Goal: Task Accomplishment & Management: Complete application form

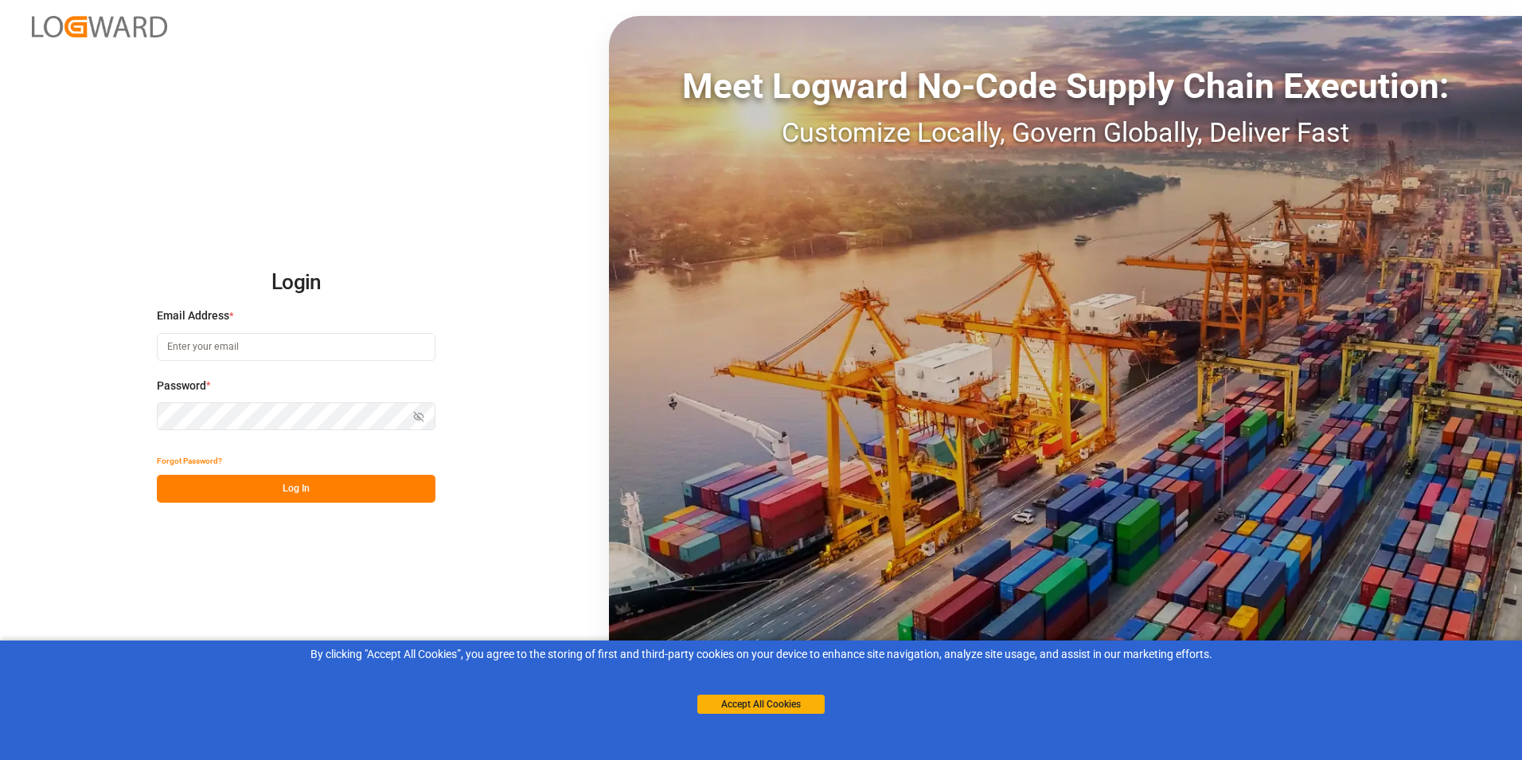
type input "[EMAIL_ADDRESS][DOMAIN_NAME]"
click at [361, 496] on button "Log In" at bounding box center [296, 489] width 279 height 28
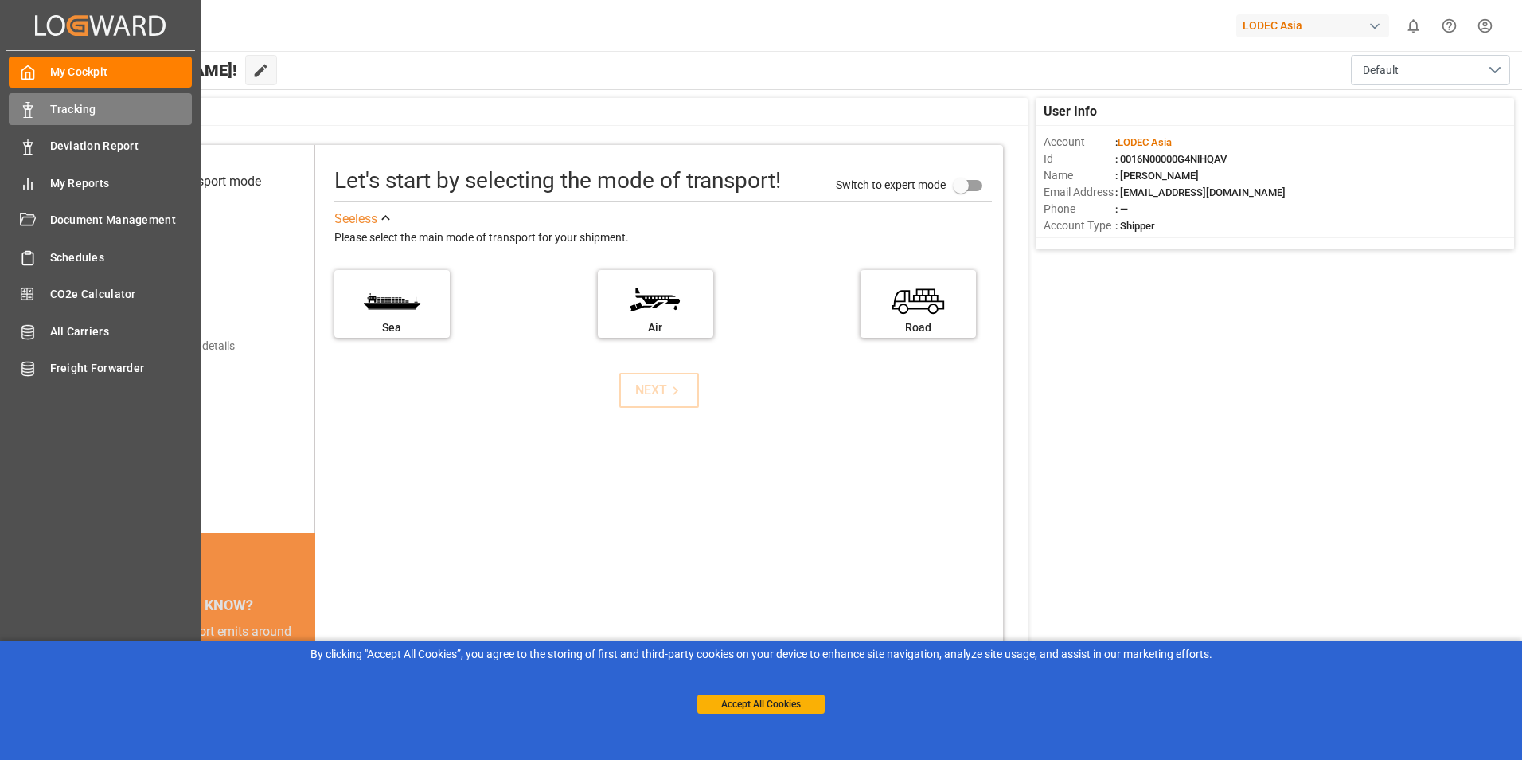
click at [93, 118] on div "Tracking Tracking" at bounding box center [100, 108] width 183 height 31
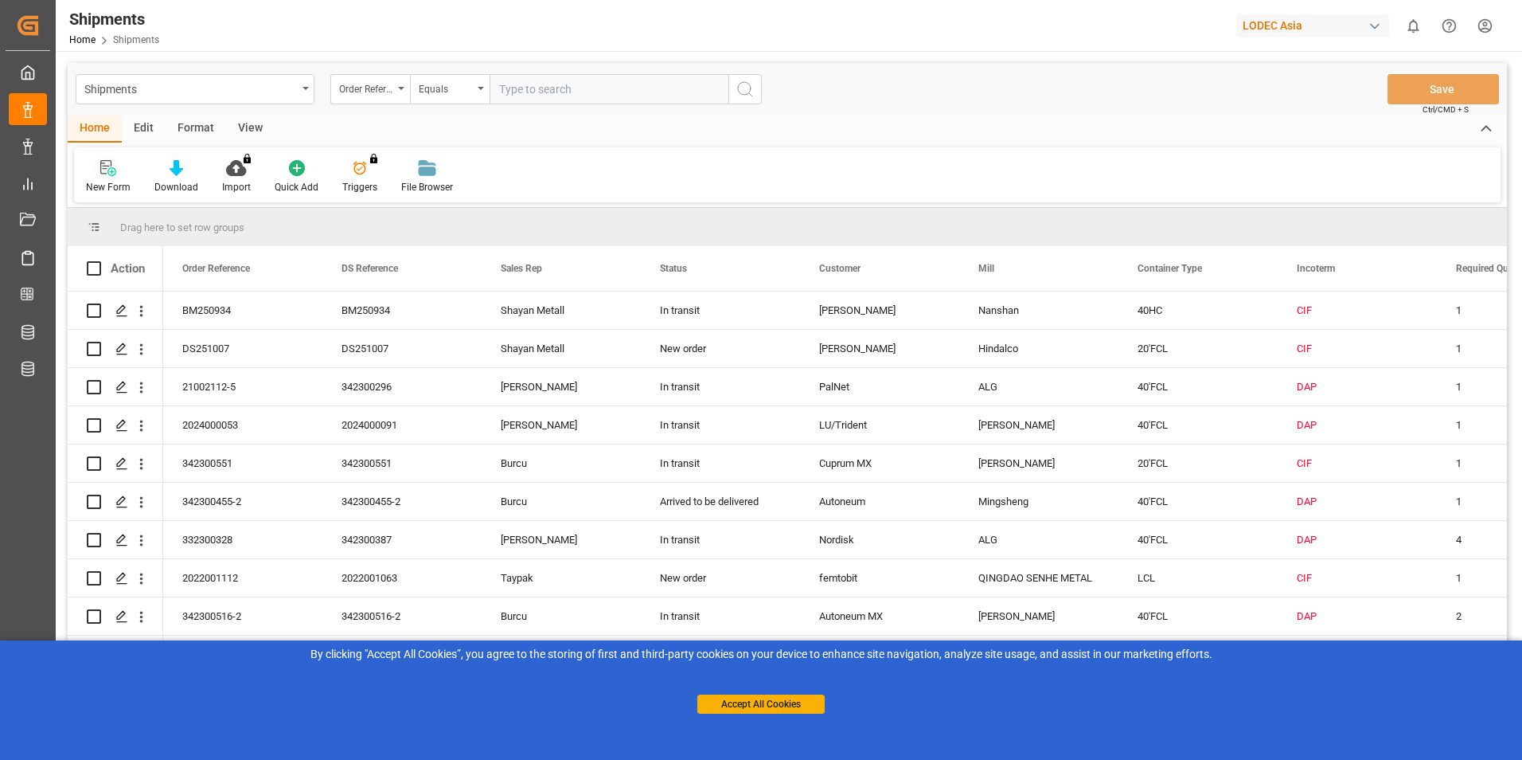
click at [107, 174] on icon at bounding box center [108, 168] width 16 height 16
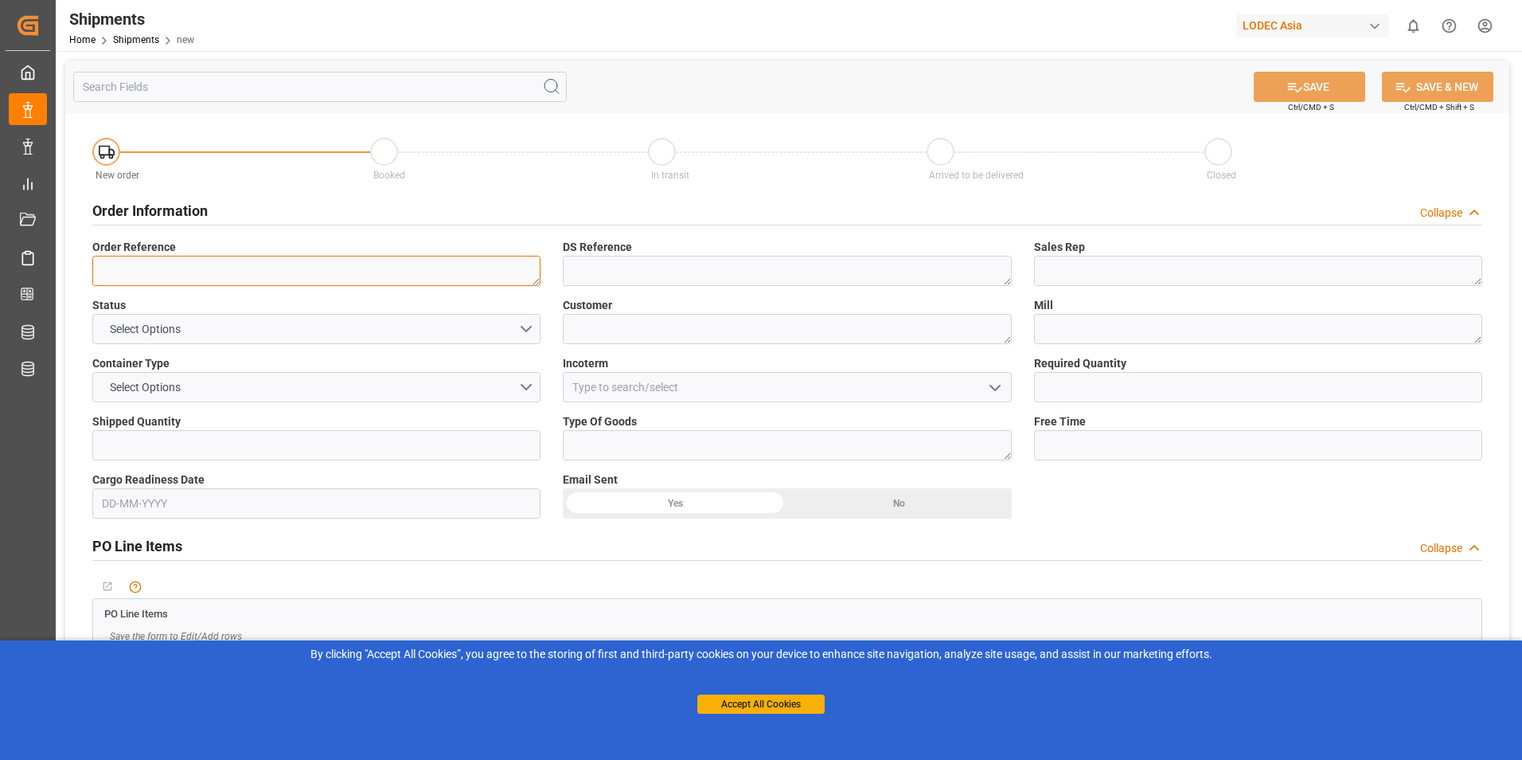
click at [240, 267] on textarea at bounding box center [316, 271] width 448 height 30
click at [185, 258] on textarea "4171" at bounding box center [316, 271] width 448 height 30
drag, startPoint x: 186, startPoint y: 269, endPoint x: 81, endPoint y: 276, distance: 104.5
click at [81, 276] on div "Order Reference 4171" at bounding box center [316, 262] width 471 height 58
paste textarea "930"
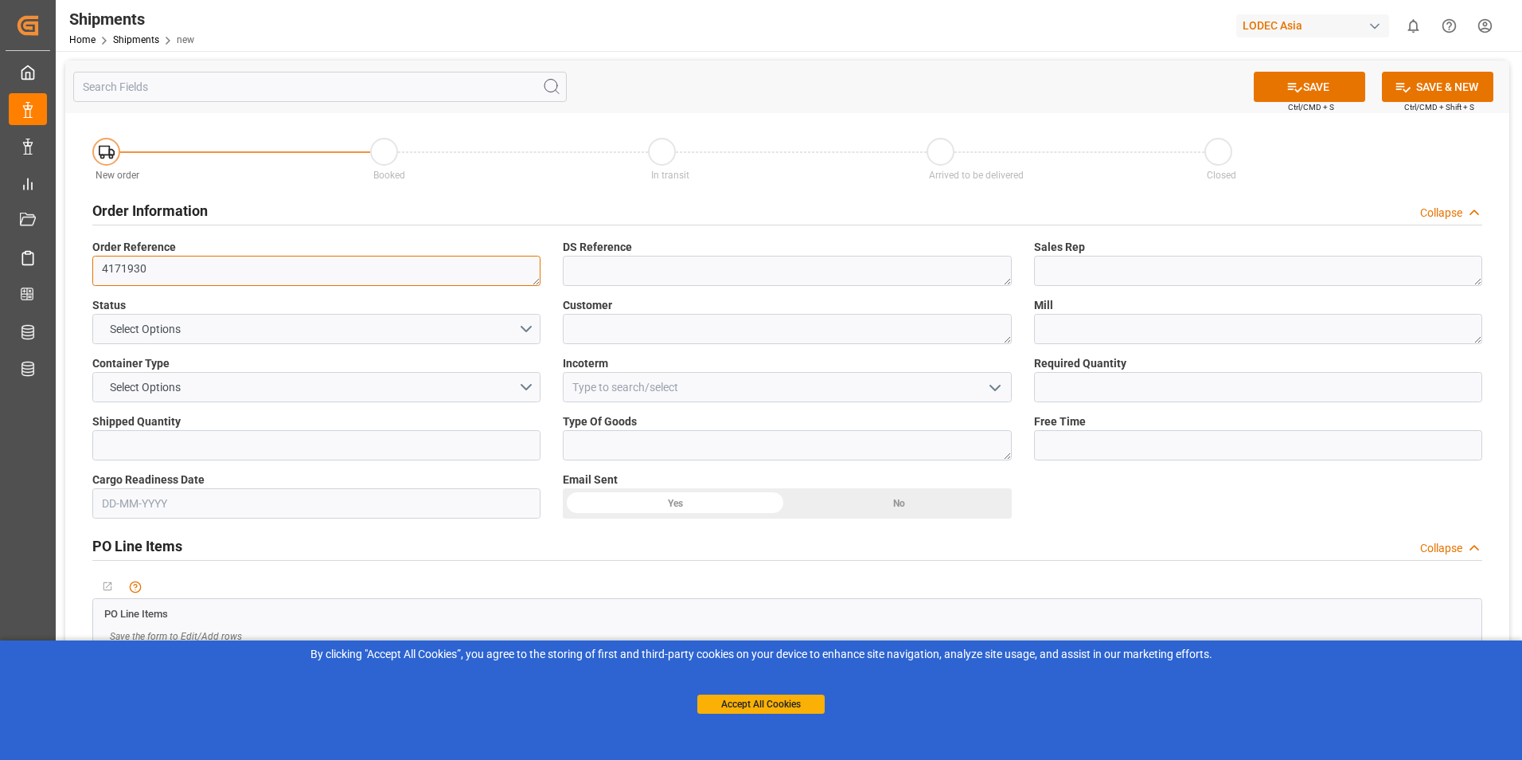
type textarea "4171930"
click at [701, 265] on textarea at bounding box center [787, 271] width 448 height 30
click at [189, 324] on span "Select Options" at bounding box center [145, 329] width 87 height 17
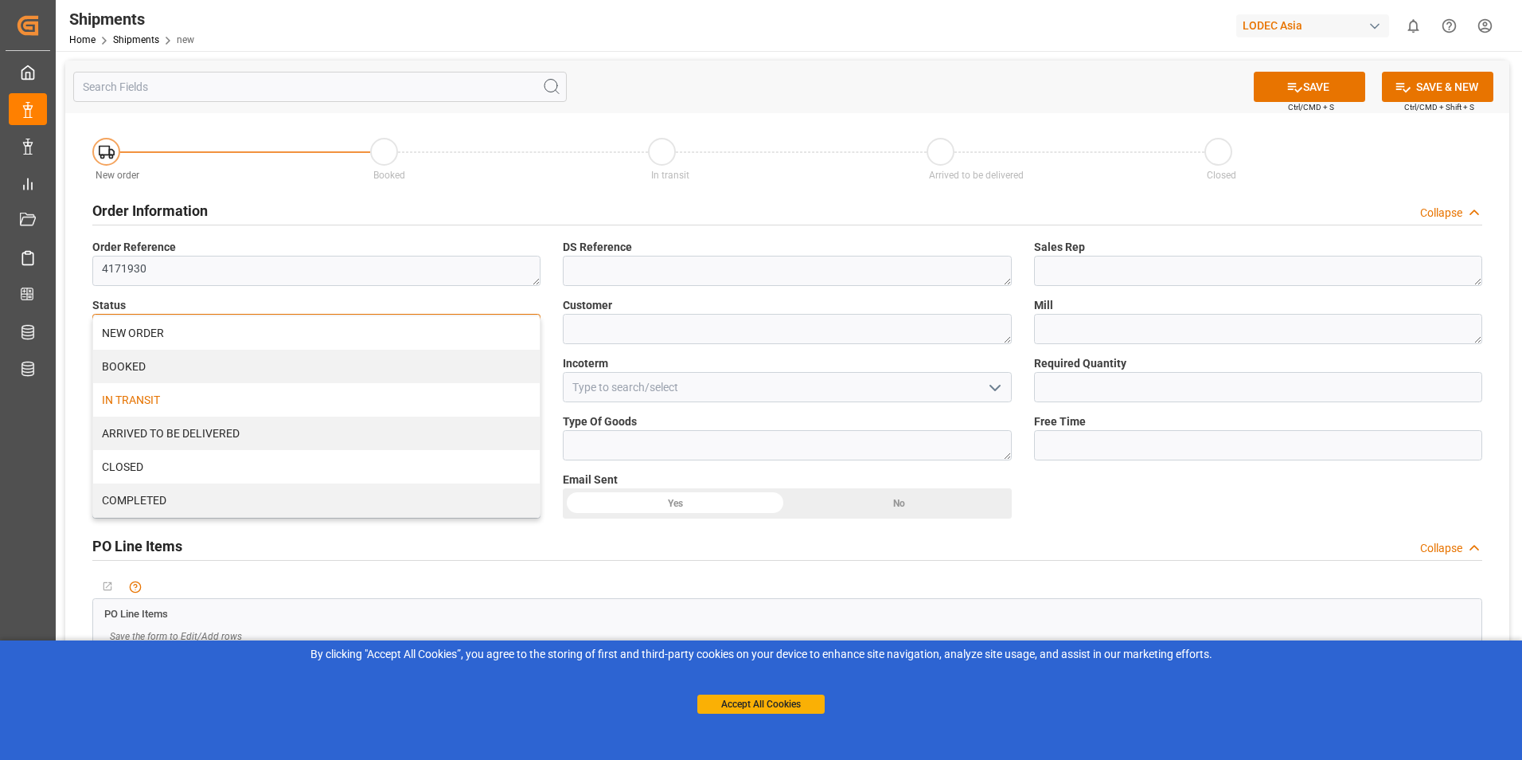
click at [206, 400] on div "IN TRANSIT" at bounding box center [316, 399] width 447 height 33
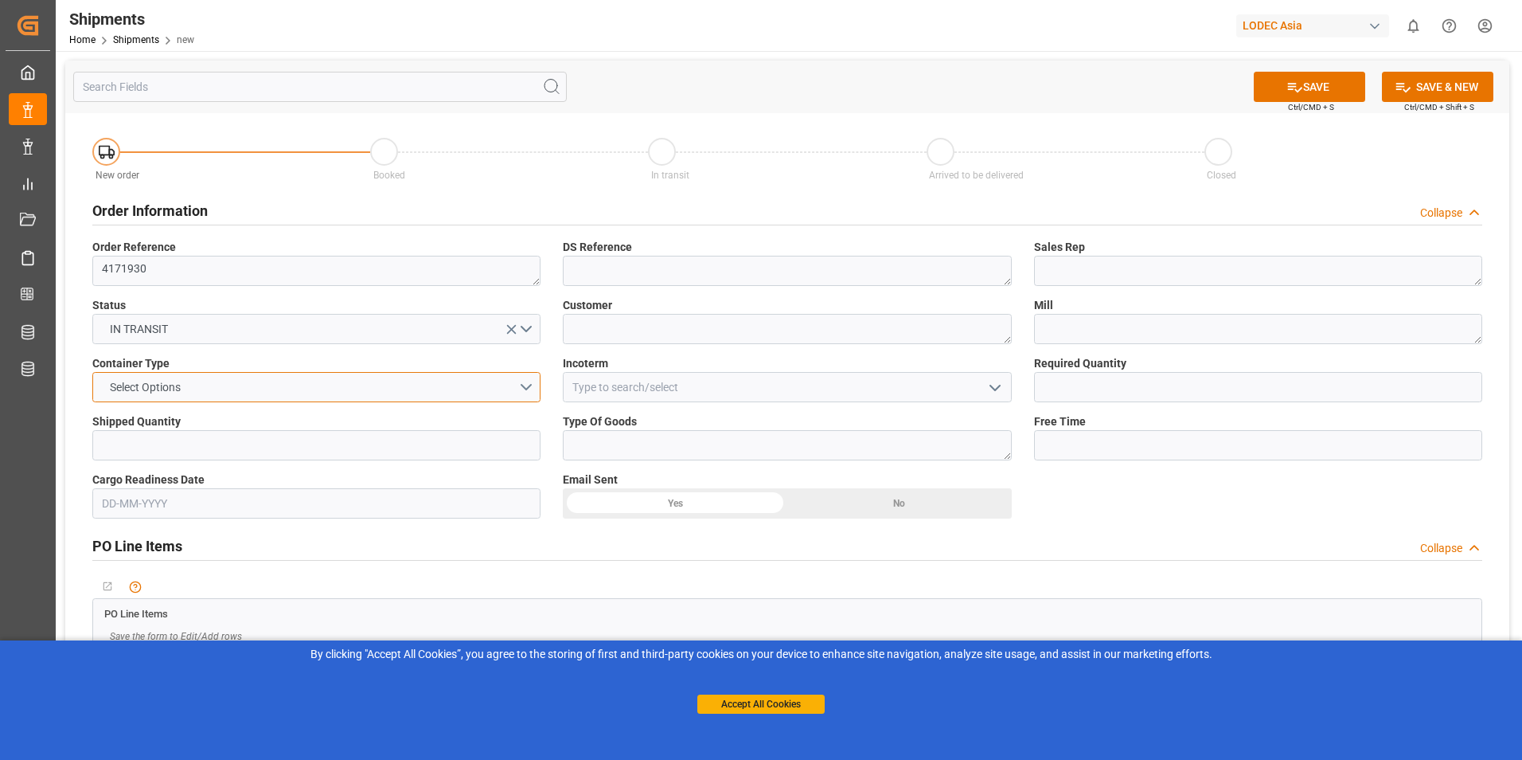
click at [221, 389] on button "Select Options" at bounding box center [316, 387] width 448 height 30
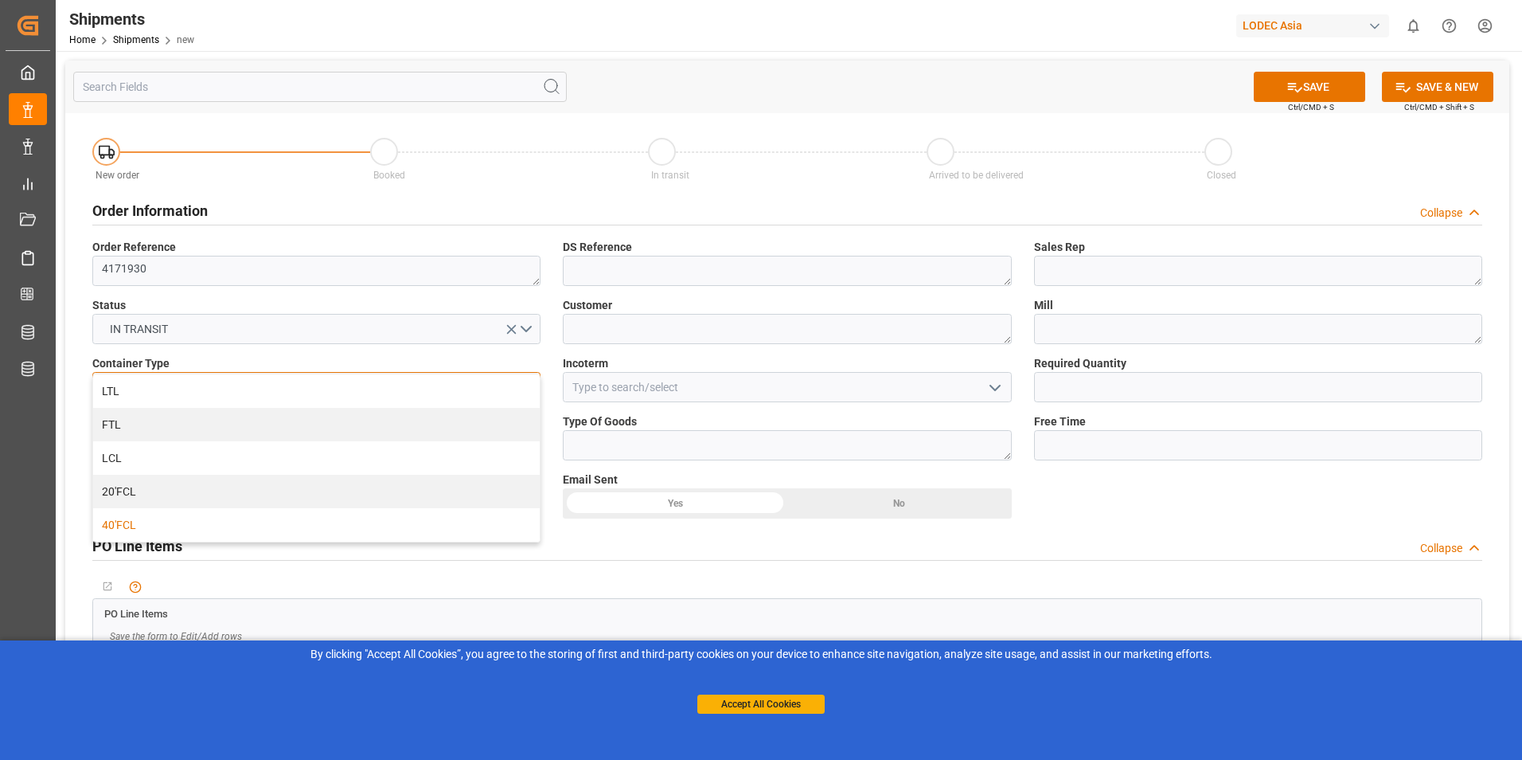
click at [195, 532] on div "40'FCL" at bounding box center [316, 524] width 447 height 33
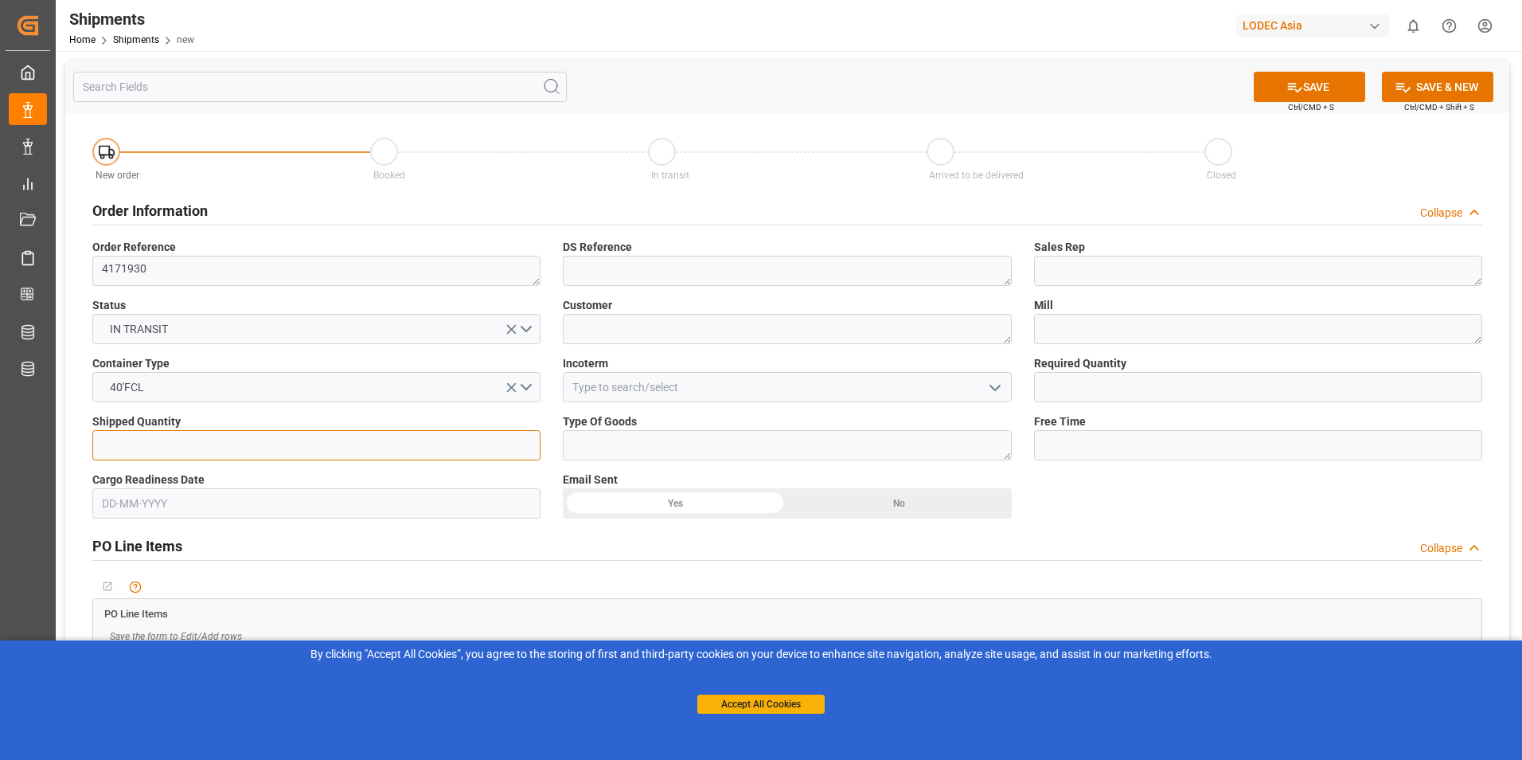
click at [215, 447] on input "text" at bounding box center [316, 445] width 448 height 30
type input "1"
click at [645, 272] on textarea at bounding box center [787, 271] width 448 height 30
paste textarea "4171930"
type textarea "4171930"
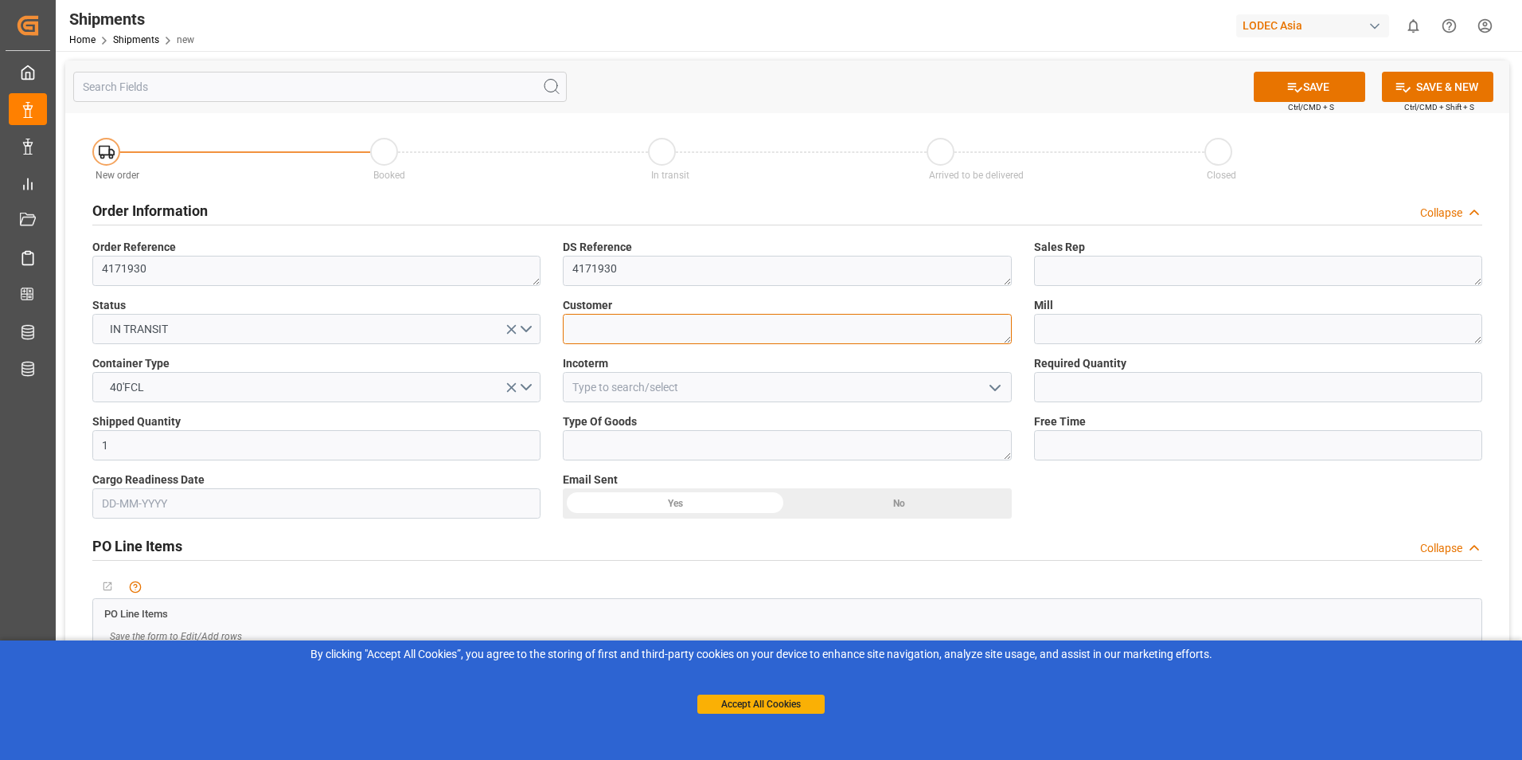
click at [631, 330] on textarea at bounding box center [787, 329] width 448 height 30
type textarea "METALTHAGA"
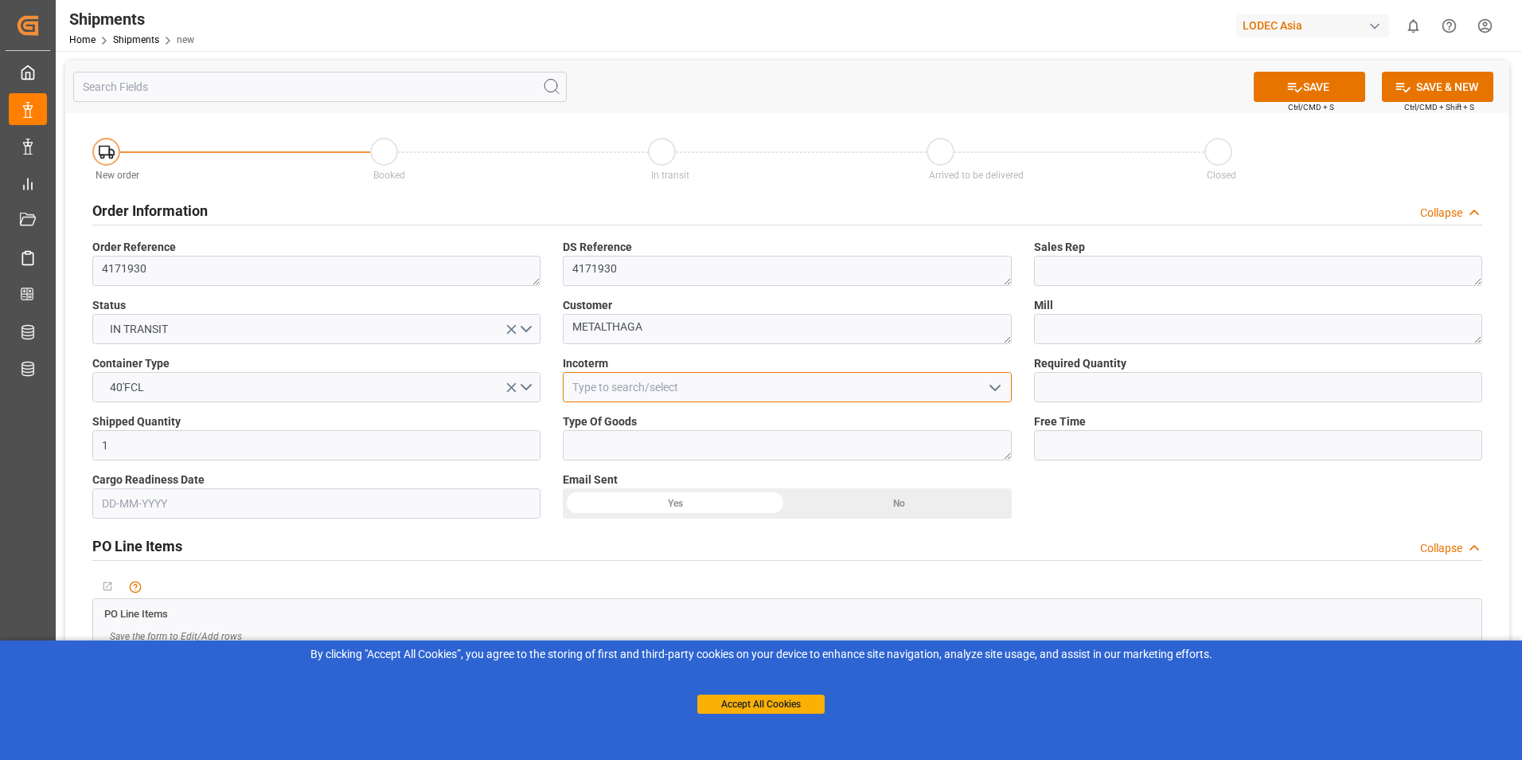
click at [652, 390] on input at bounding box center [787, 387] width 448 height 30
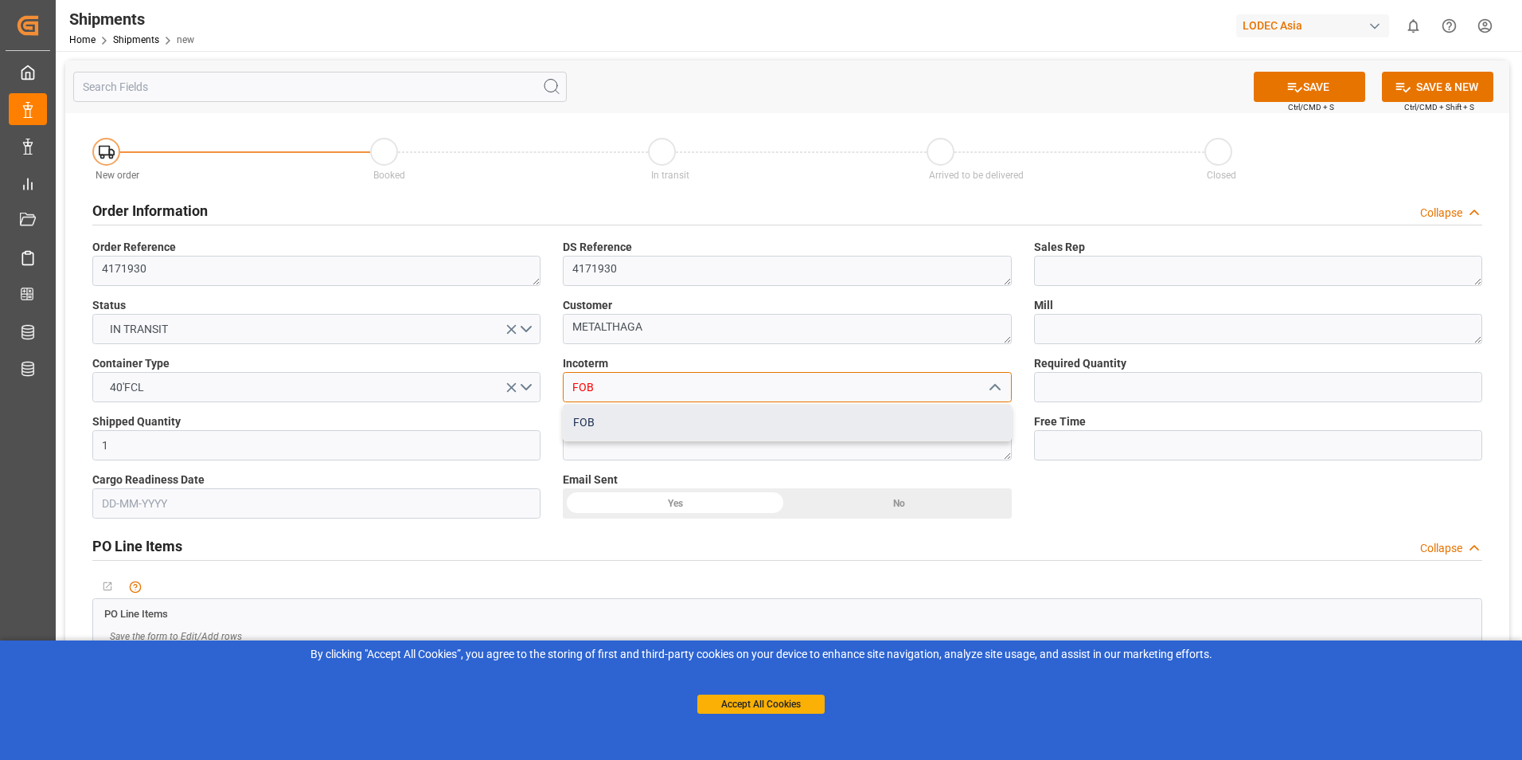
click at [779, 428] on div "FOB" at bounding box center [787, 422] width 447 height 36
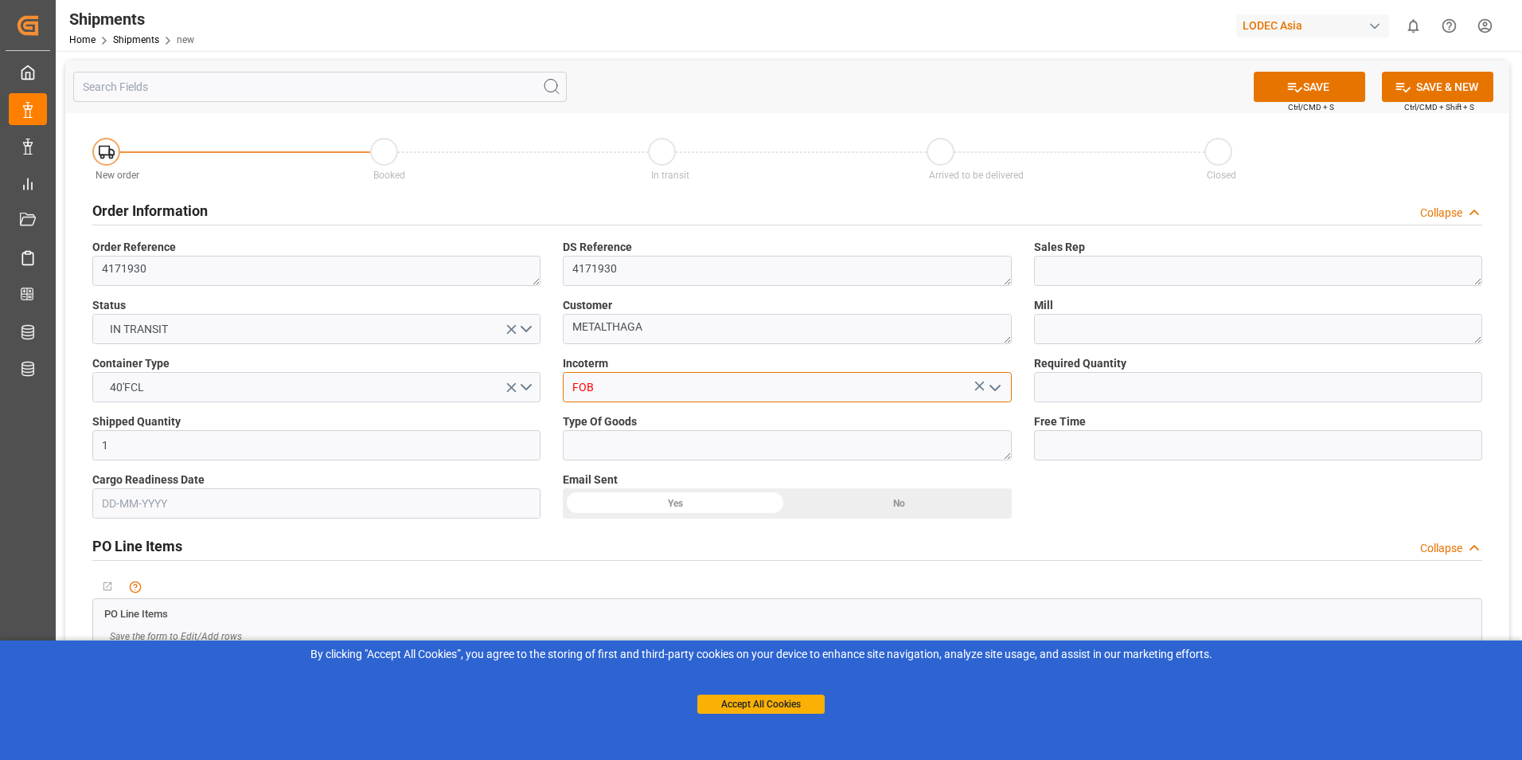
type input "FOB"
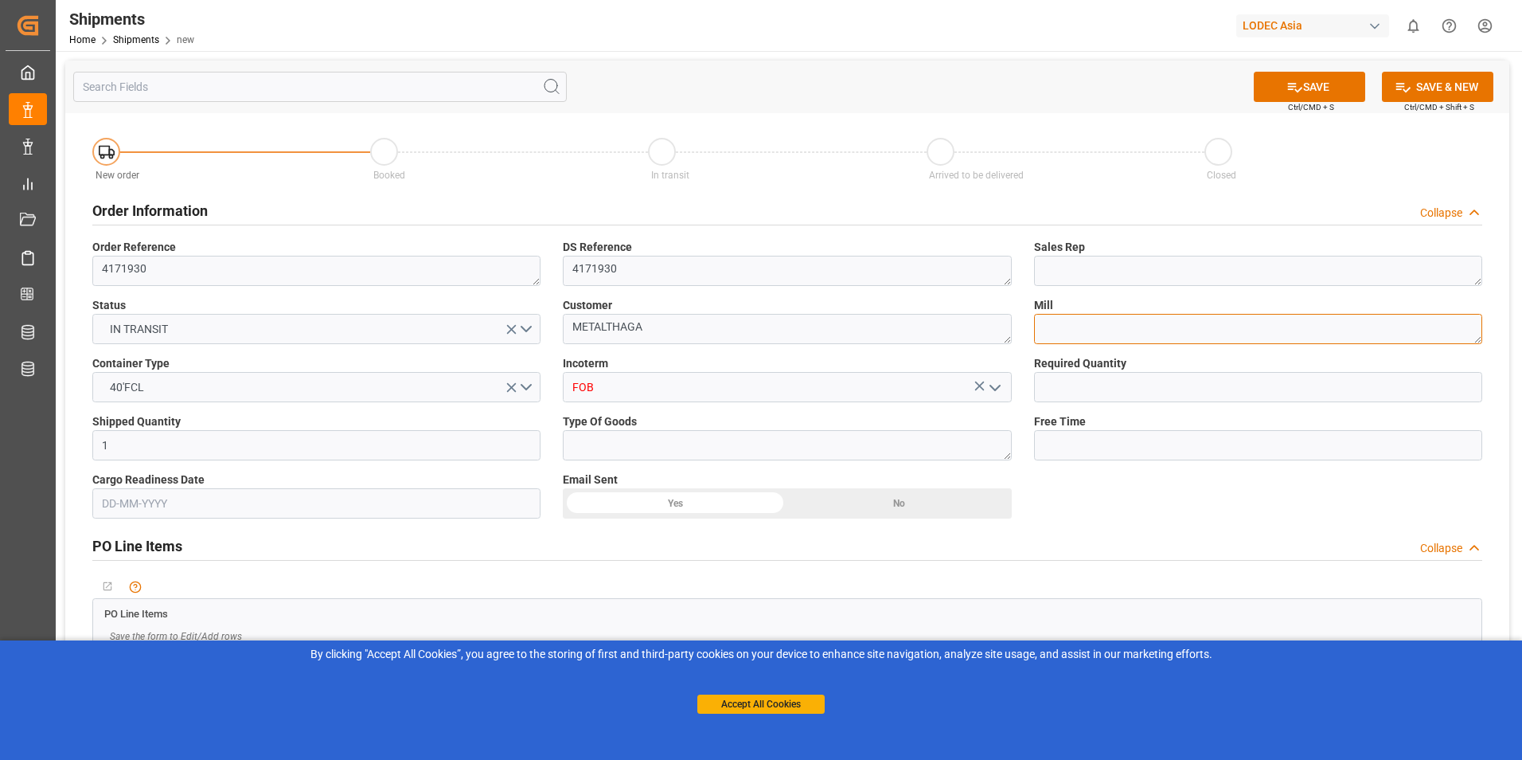
click at [1069, 333] on textarea at bounding box center [1258, 329] width 448 height 30
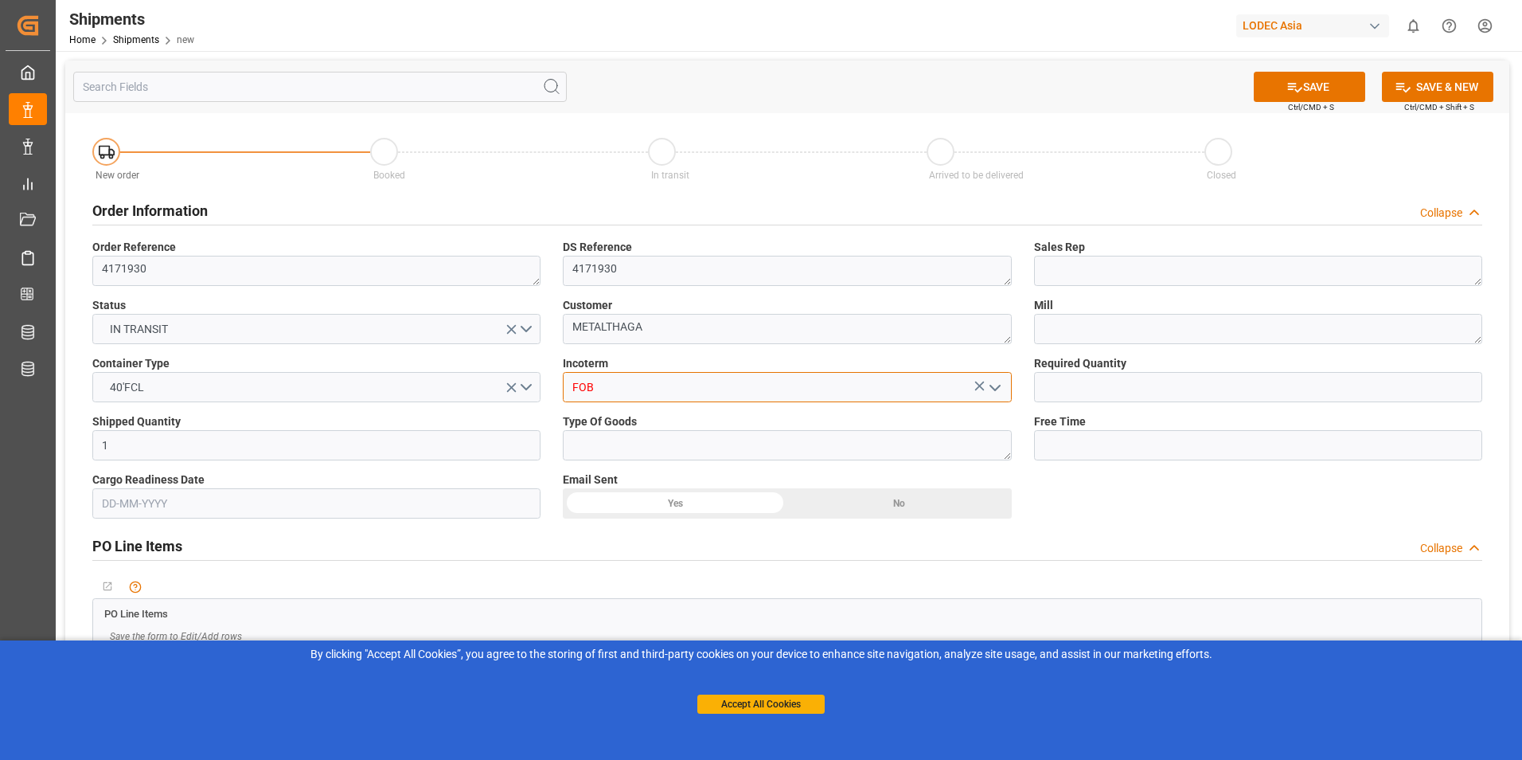
click at [877, 386] on input "FOB" at bounding box center [787, 387] width 448 height 30
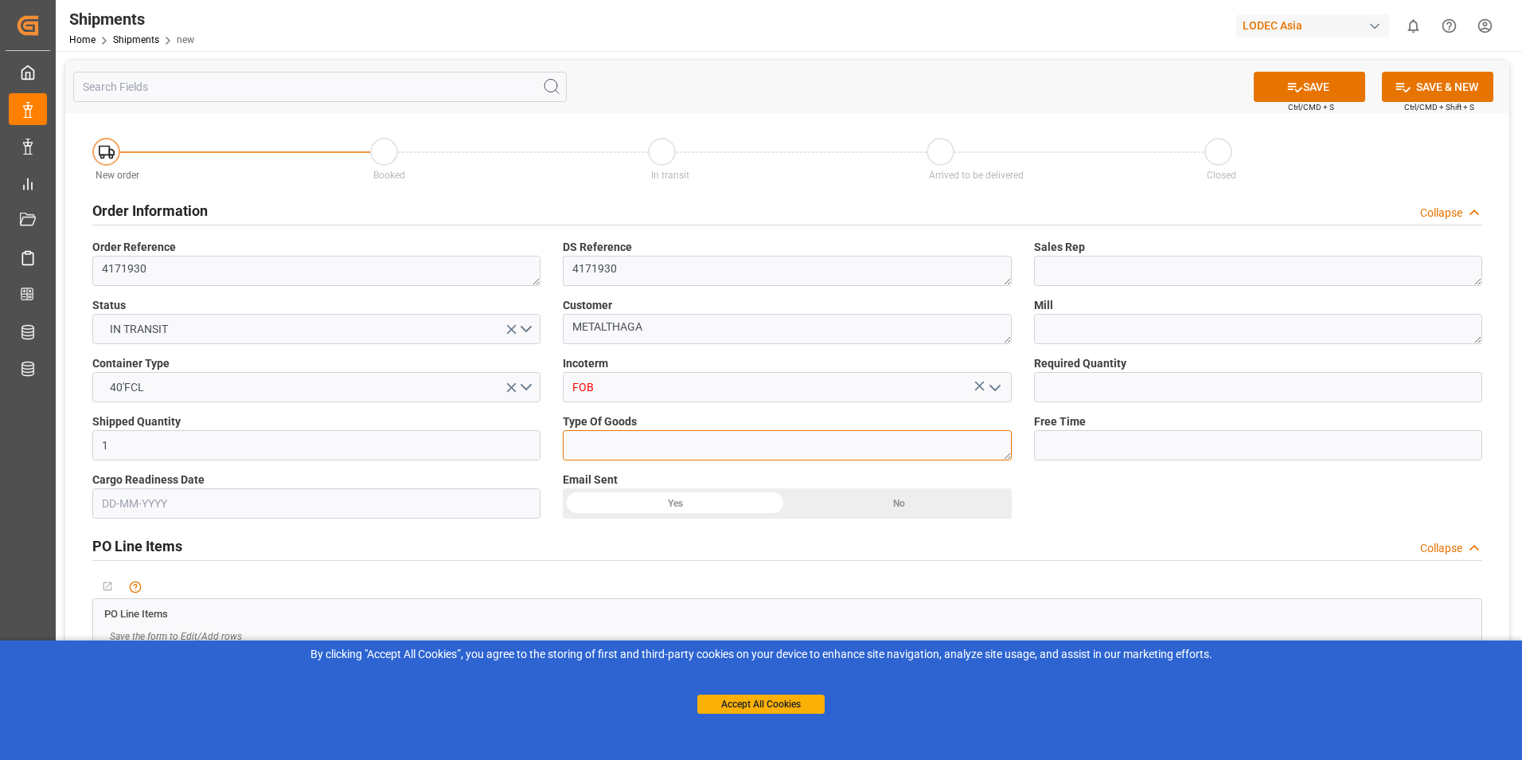
click at [742, 455] on textarea at bounding box center [787, 445] width 448 height 30
type textarea "ALU PLATE"
click at [1068, 269] on textarea at bounding box center [1258, 271] width 448 height 30
type textarea "[PERSON_NAME]"
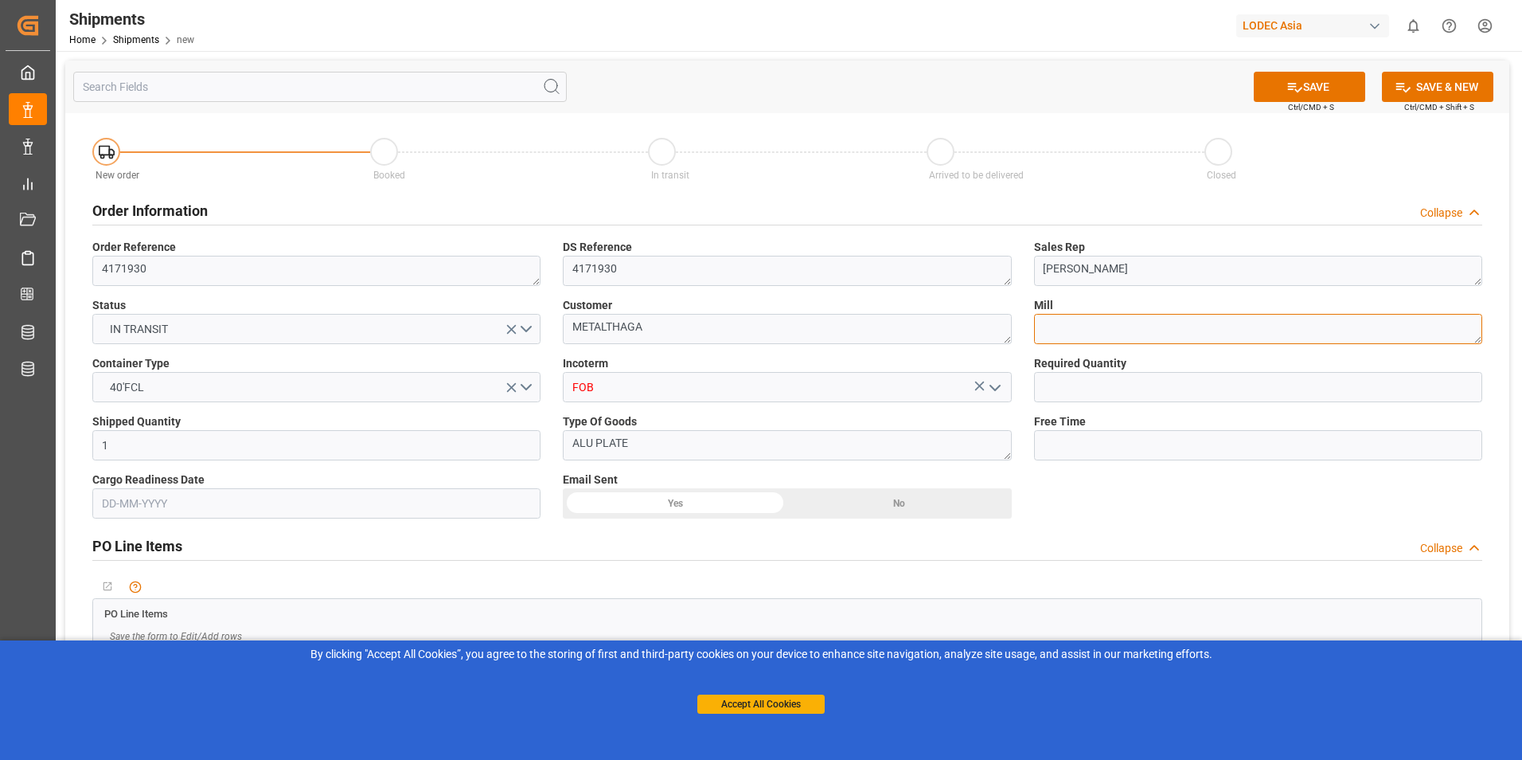
click at [1301, 329] on textarea at bounding box center [1258, 329] width 448 height 30
type textarea "DOWEL"
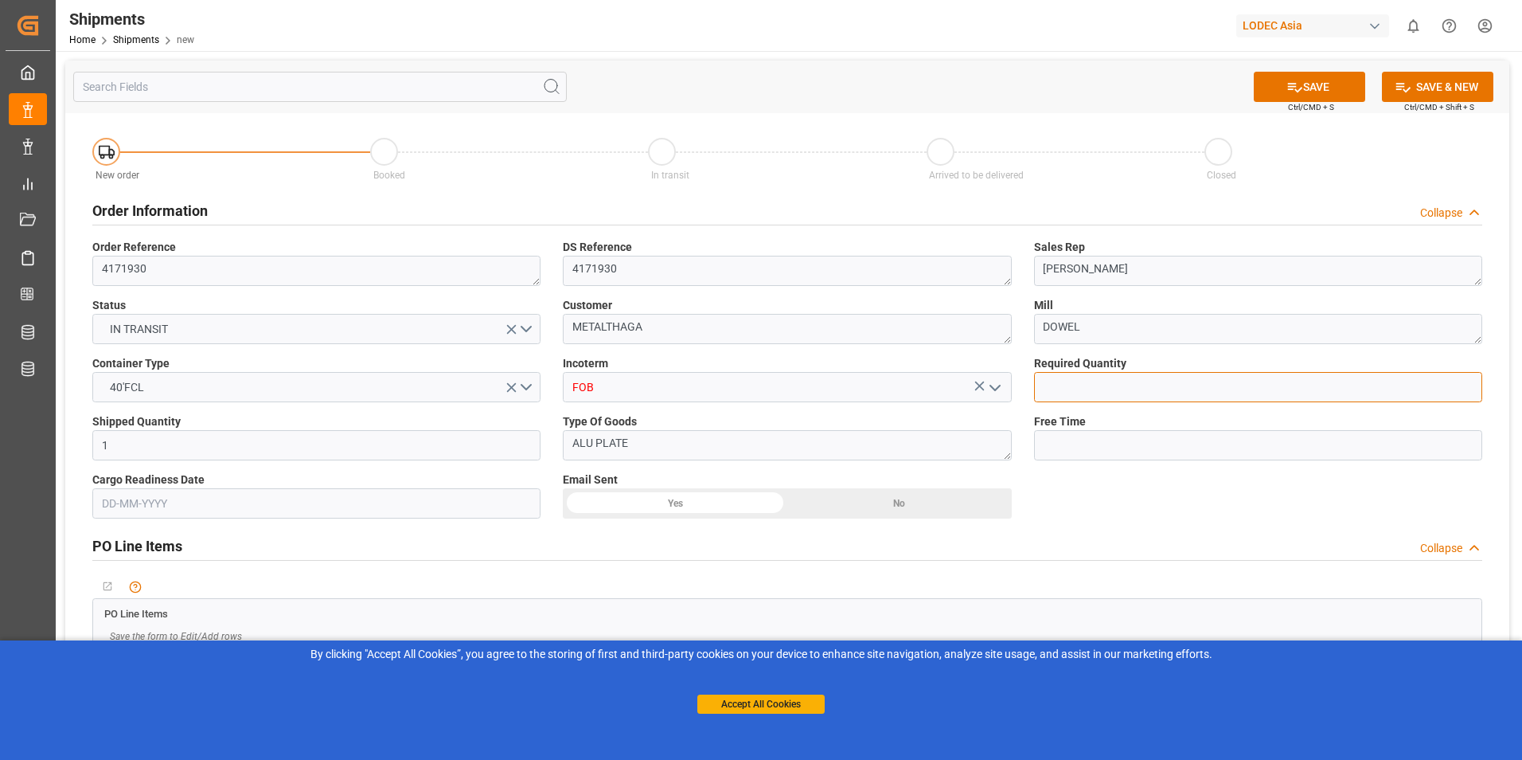
click at [1151, 388] on input "text" at bounding box center [1258, 387] width 448 height 30
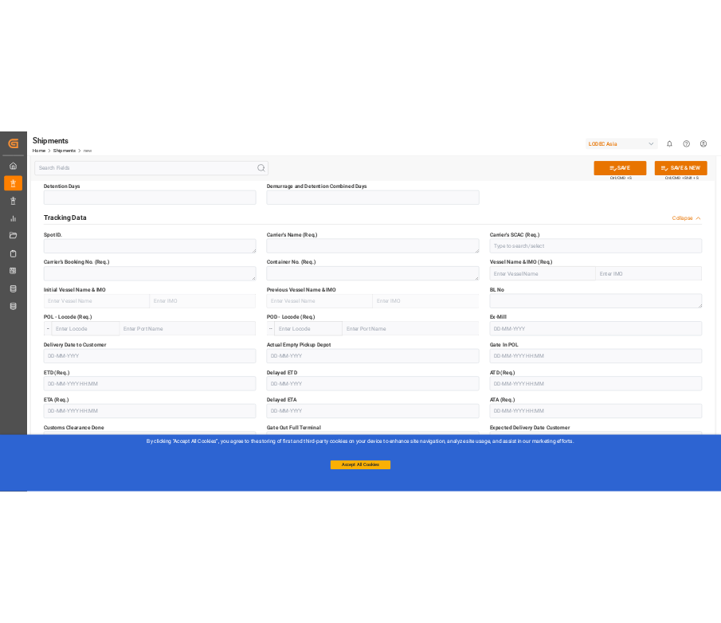
scroll to position [796, 0]
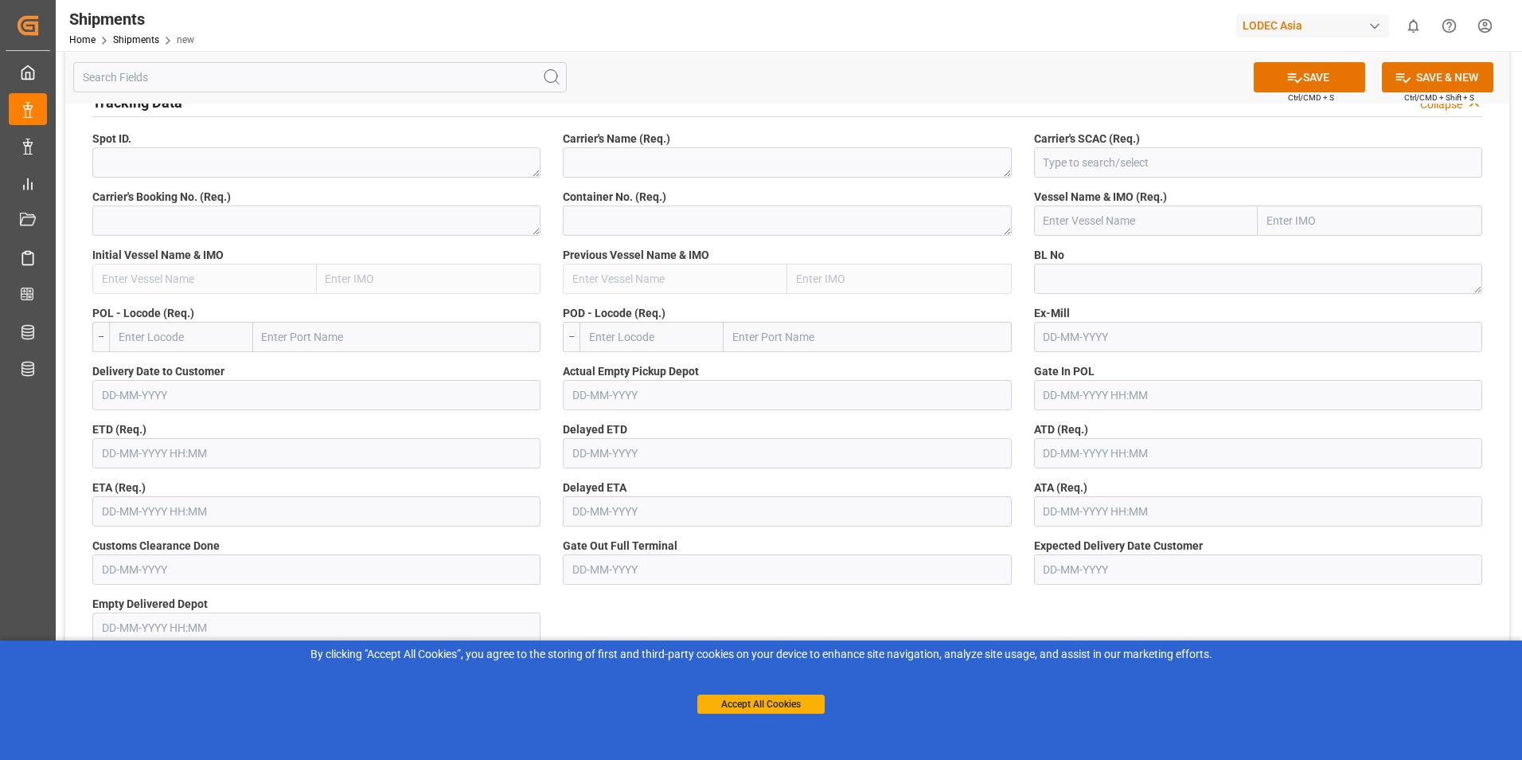
type input "1"
click at [165, 221] on textarea at bounding box center [316, 220] width 448 height 30
paste textarea "ASTAO508128"
type textarea "ASTAO508128"
click at [217, 219] on textarea "ASTAO508128" at bounding box center [316, 220] width 448 height 30
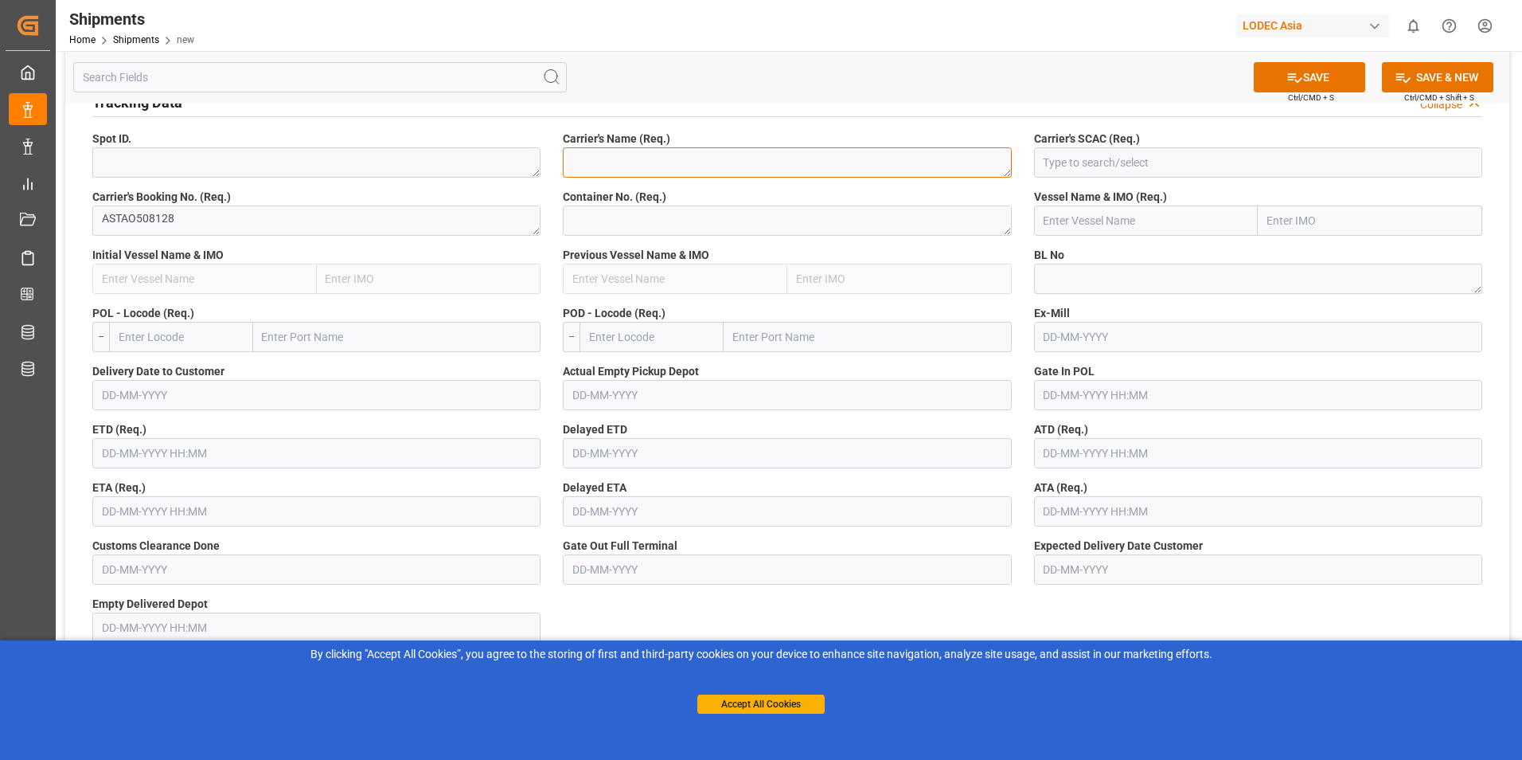
click at [622, 171] on textarea at bounding box center [787, 162] width 448 height 30
click at [635, 218] on textarea at bounding box center [787, 220] width 448 height 30
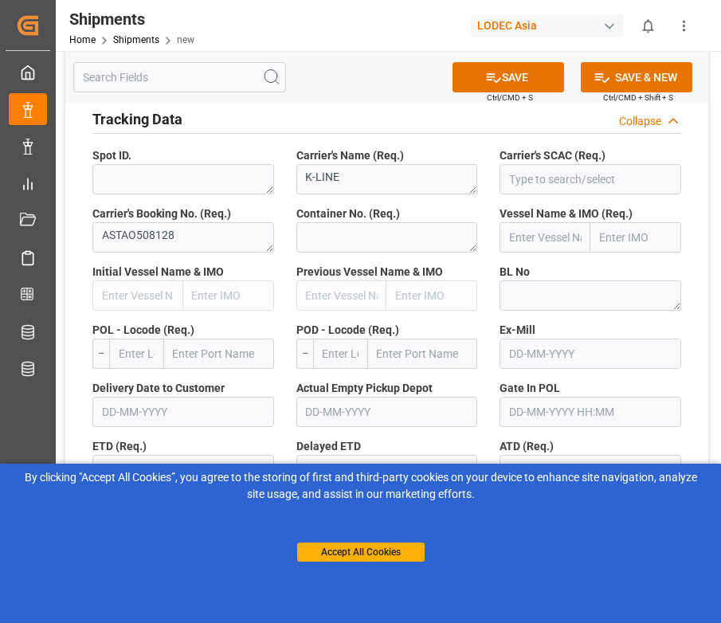
drag, startPoint x: 409, startPoint y: 57, endPoint x: 410, endPoint y: 68, distance: 10.4
click at [409, 57] on div "SAVE Ctrl/CMD + S SAVE & NEW Ctrl/CMD + Shift + S" at bounding box center [386, 77] width 643 height 53
click at [354, 177] on textarea "K-LINE" at bounding box center [387, 179] width 182 height 30
drag, startPoint x: 357, startPoint y: 180, endPoint x: 246, endPoint y: 179, distance: 110.7
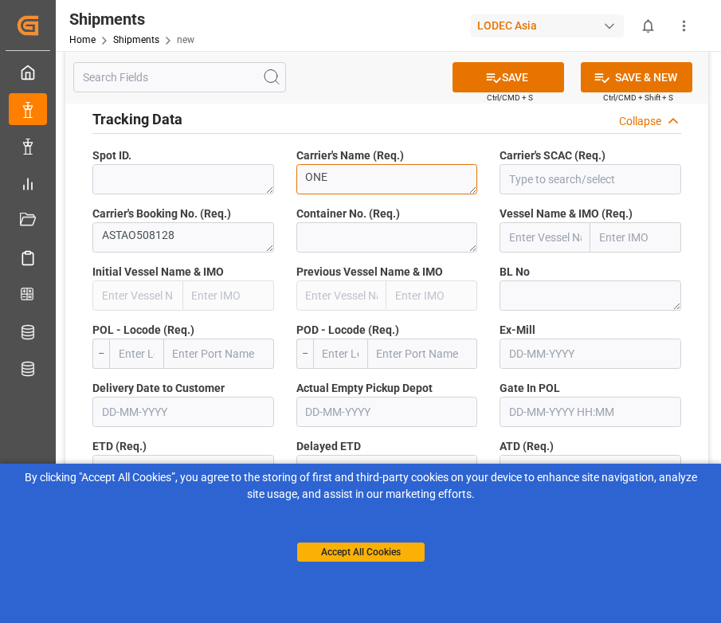
type textarea "ONE"
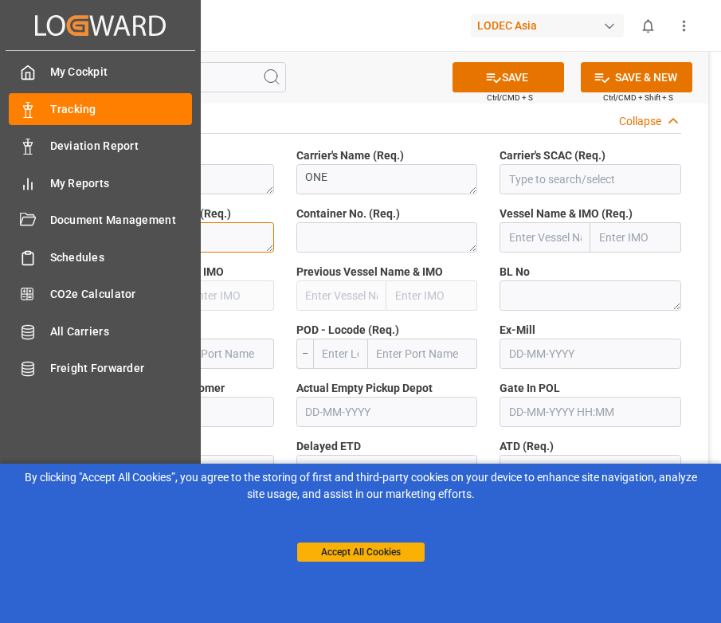
drag, startPoint x: 218, startPoint y: 234, endPoint x: 49, endPoint y: 240, distance: 169.7
click at [49, 240] on div "Created by potrace 1.15, written by [PERSON_NAME] [DATE]-[DATE] Created by potr…" at bounding box center [360, 311] width 721 height 623
paste textarea "ONEYTA5PUJ405500"
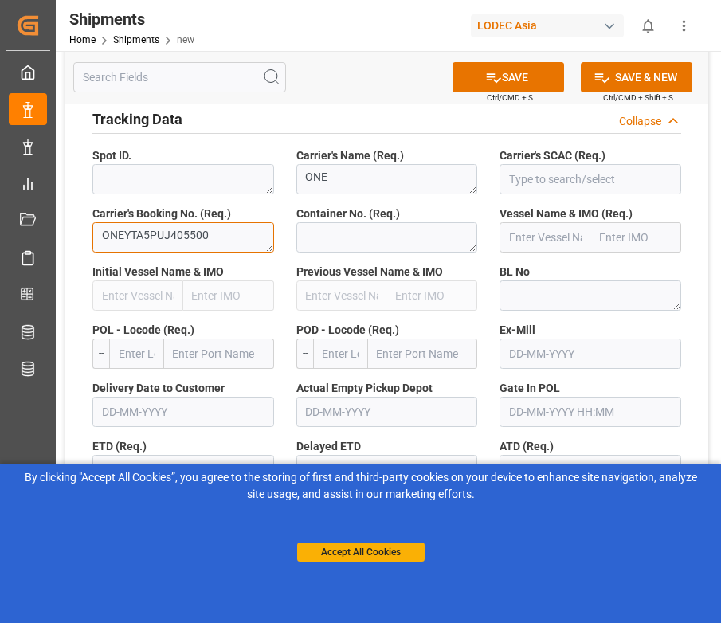
type textarea "ONEYTA5PUJ405500"
click at [290, 104] on div "Tracking Data Collapse" at bounding box center [386, 119] width 611 height 45
click at [340, 240] on textarea at bounding box center [387, 237] width 182 height 30
click at [377, 246] on textarea at bounding box center [387, 237] width 182 height 30
paste textarea "TRHU5918092"
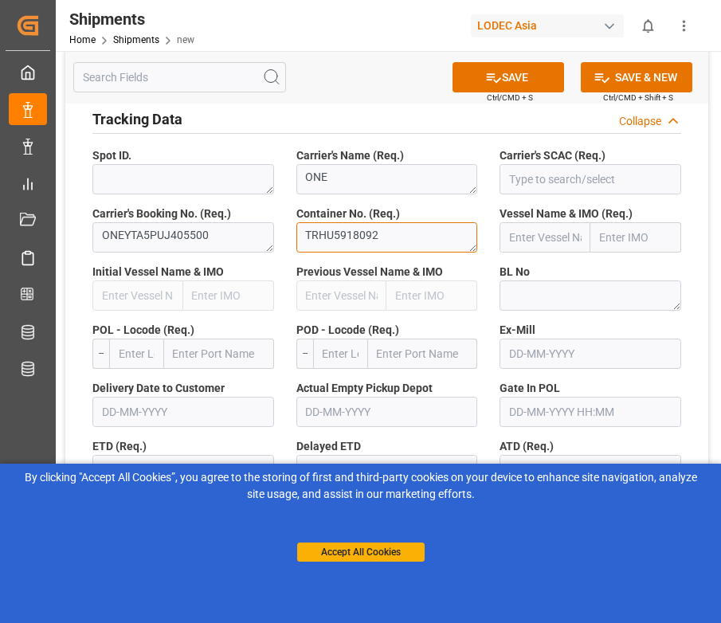
type textarea "TRHU5918092"
click at [564, 240] on input "text" at bounding box center [544, 237] width 91 height 30
paste input "[PERSON_NAME][GEOGRAPHIC_DATA]"
type input "[PERSON_NAME][GEOGRAPHIC_DATA]"
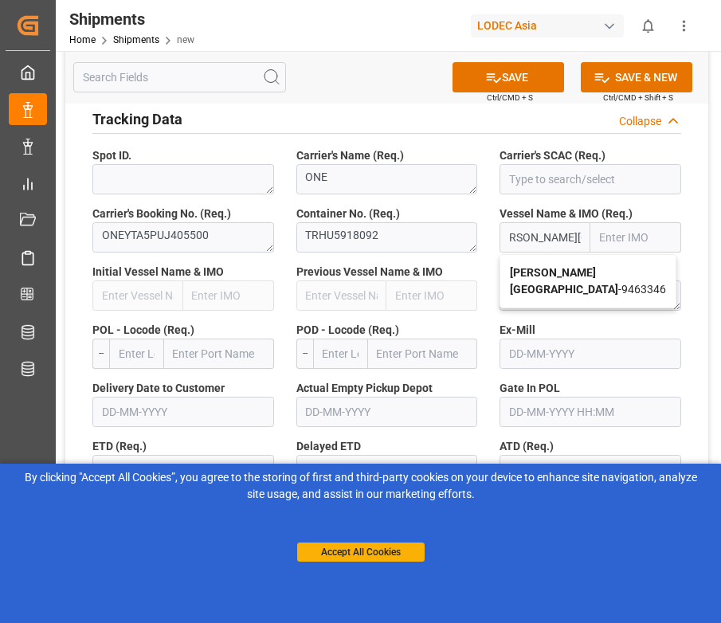
click at [549, 295] on span "[PERSON_NAME][GEOGRAPHIC_DATA] - 9463346" at bounding box center [588, 280] width 156 height 29
type input "9463346"
type input "[PERSON_NAME][GEOGRAPHIC_DATA]"
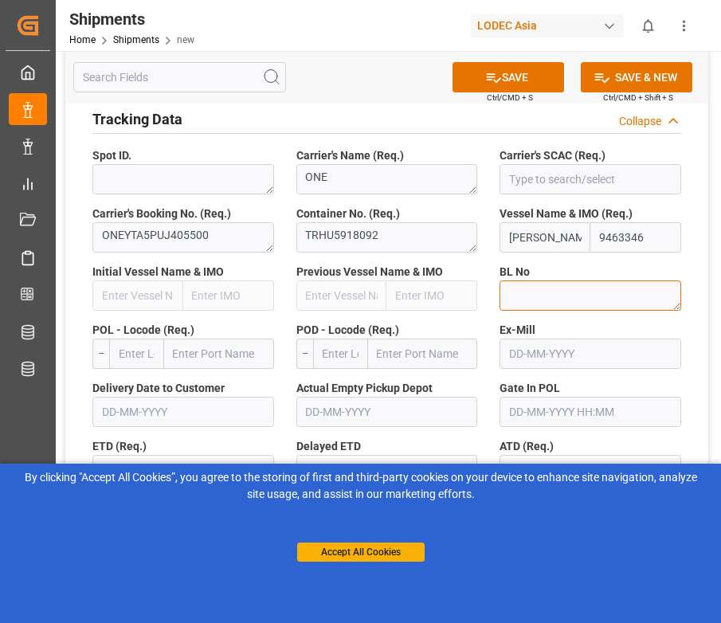
click at [557, 299] on textarea at bounding box center [590, 295] width 182 height 30
click at [217, 232] on textarea "ONEYTA5PUJ405500" at bounding box center [183, 237] width 182 height 30
drag, startPoint x: 220, startPoint y: 244, endPoint x: 75, endPoint y: 237, distance: 145.0
click at [599, 299] on textarea at bounding box center [590, 295] width 182 height 30
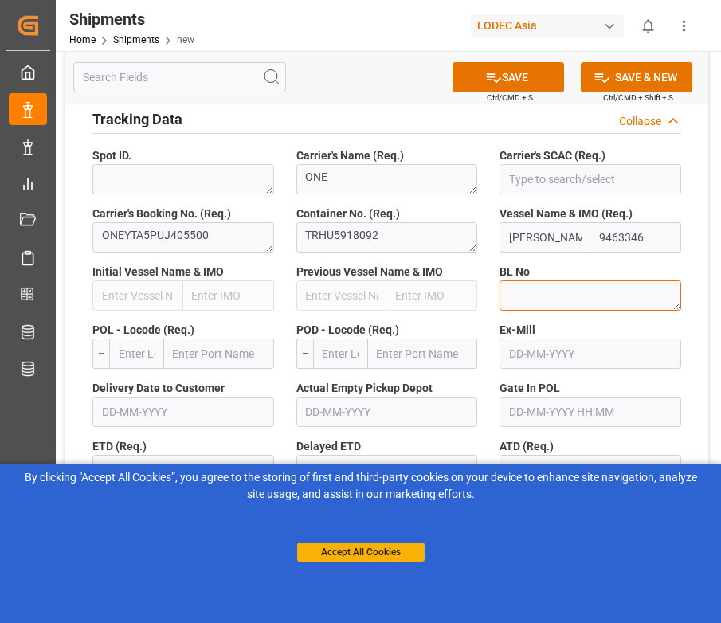
paste textarea "ONEYTA5PUJ405500"
type textarea "ONEYTA5PUJ405500"
click at [606, 338] on label "Ex-Mill" at bounding box center [590, 330] width 182 height 17
click at [132, 357] on input "text" at bounding box center [136, 353] width 55 height 30
type input "q"
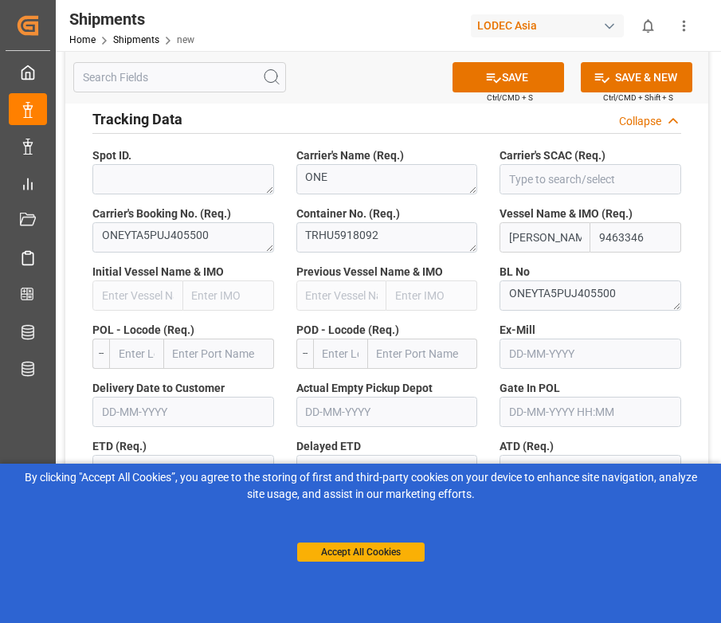
click at [189, 363] on input "text" at bounding box center [219, 353] width 110 height 30
type input "[GEOGRAPHIC_DATA]"
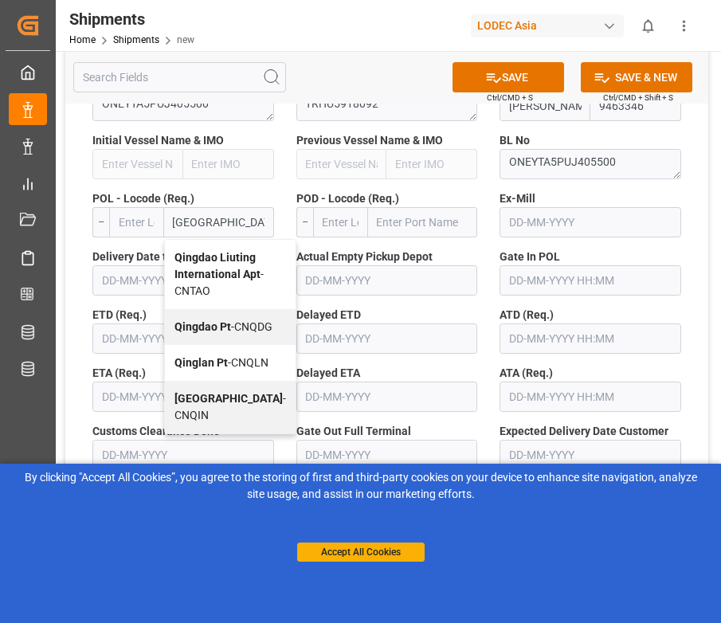
scroll to position [955, 0]
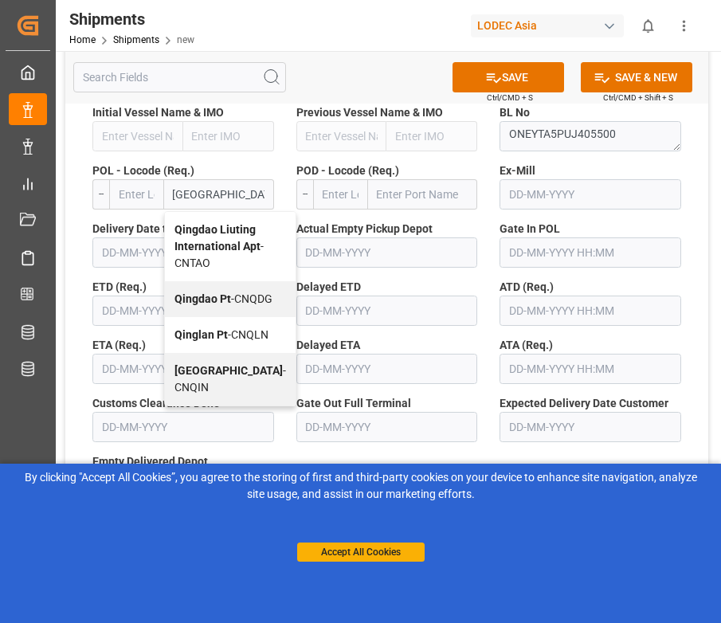
click at [213, 317] on div "Qingdao Pt - CNQDG" at bounding box center [230, 299] width 131 height 36
type input "CNQDG"
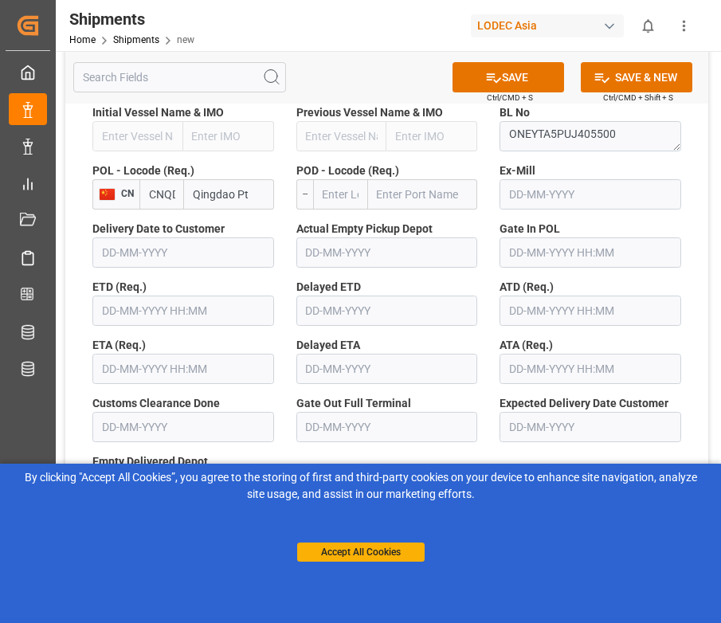
type input "Qingdao Pt"
click at [398, 197] on input "text" at bounding box center [423, 194] width 110 height 30
type input "[GEOGRAPHIC_DATA]"
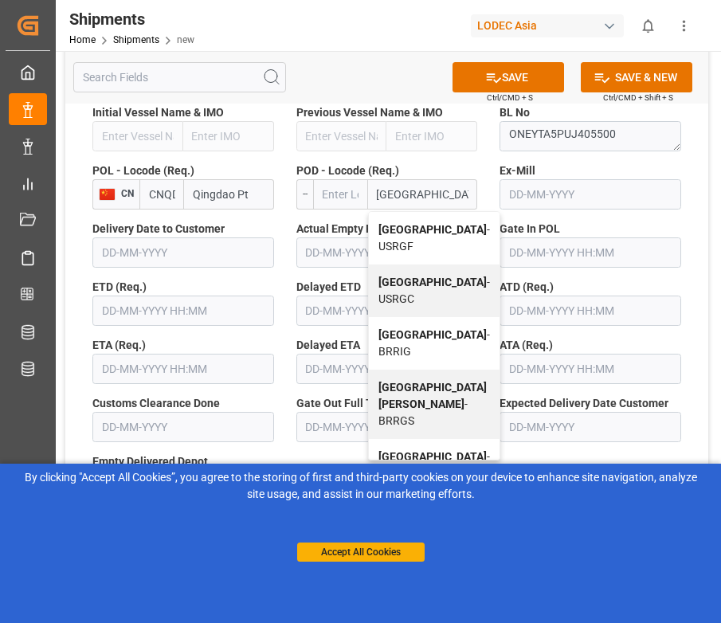
click at [412, 355] on div "Rio Grande - BRRIG" at bounding box center [434, 343] width 131 height 53
type input "BRRIG"
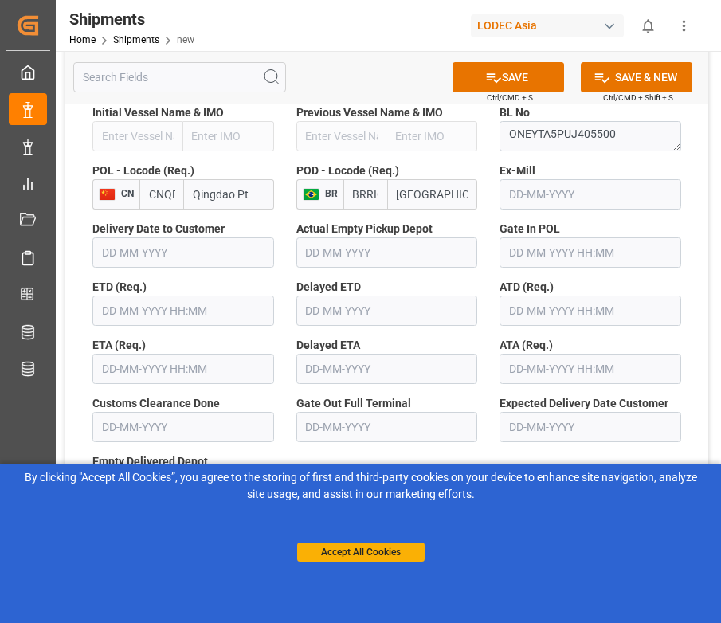
type input "[GEOGRAPHIC_DATA]"
click at [216, 314] on input "text" at bounding box center [183, 310] width 182 height 30
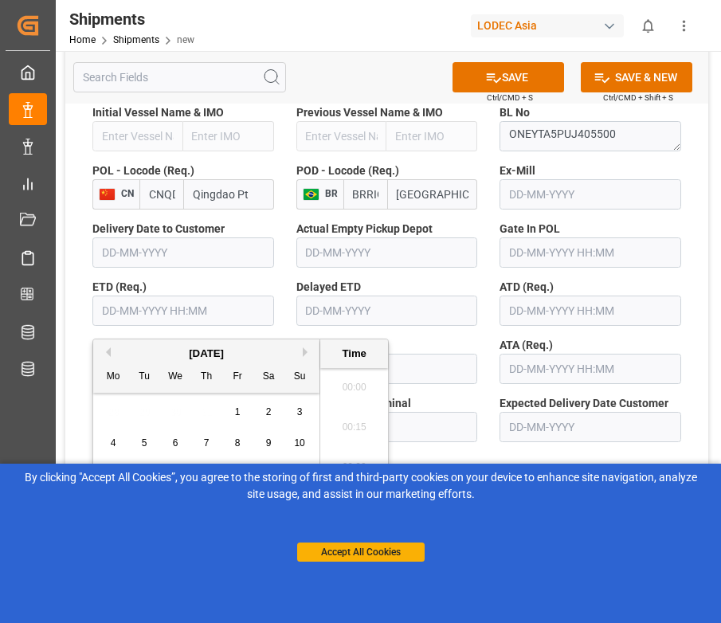
scroll to position [2434, 0]
